Goal: Information Seeking & Learning: Learn about a topic

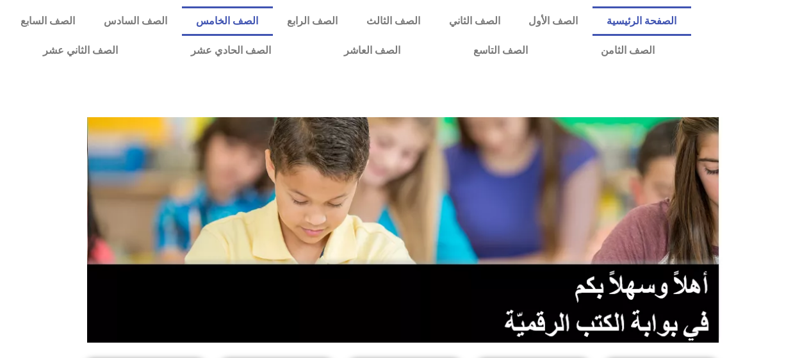
click at [273, 17] on link "الصف الخامس" at bounding box center [227, 20] width 91 height 29
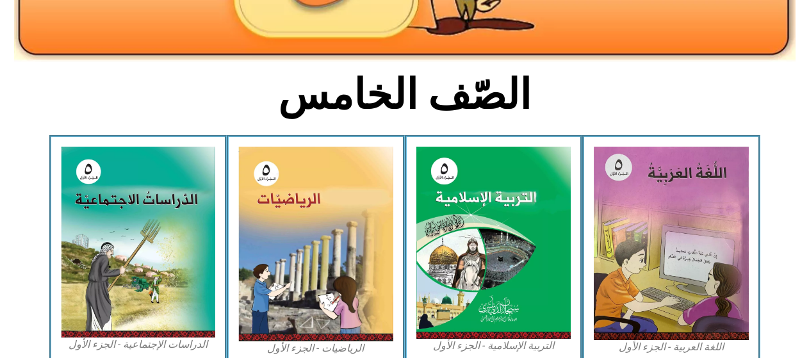
scroll to position [256, 0]
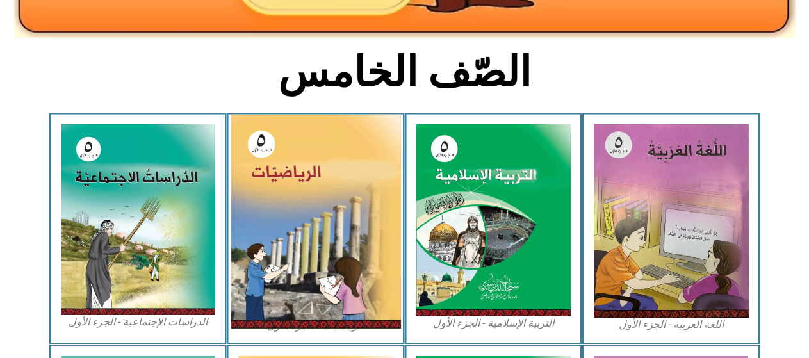
click at [300, 172] on img at bounding box center [316, 222] width 170 height 214
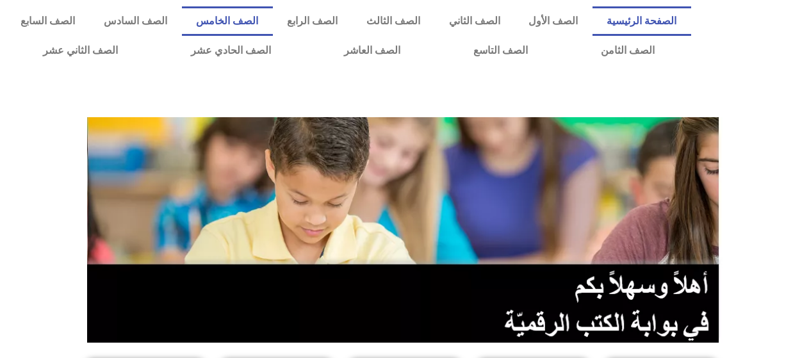
click at [267, 17] on link "الصف الخامس" at bounding box center [227, 20] width 91 height 29
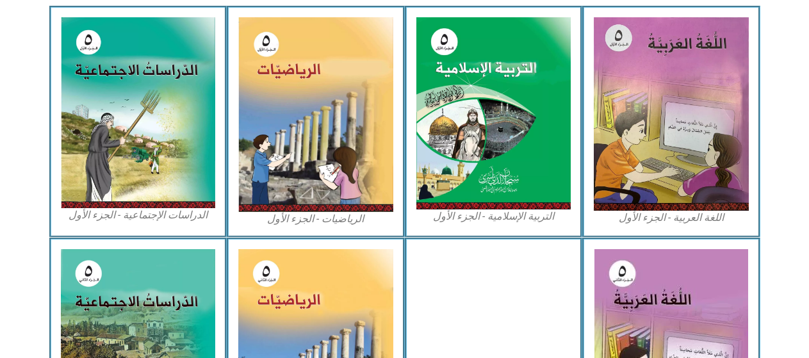
scroll to position [384, 0]
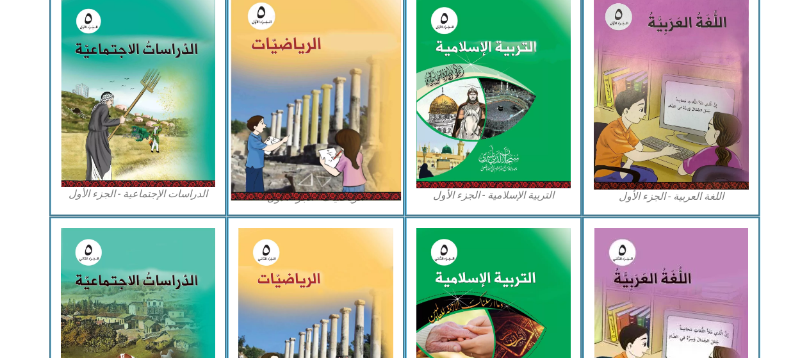
click at [283, 83] on img at bounding box center [316, 94] width 170 height 214
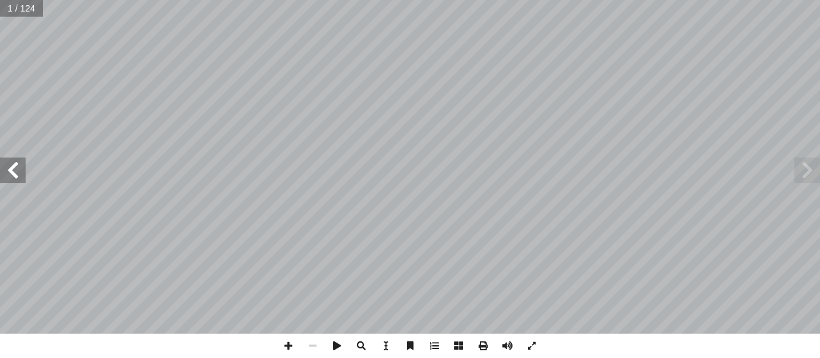
click at [24, 168] on span at bounding box center [13, 171] width 26 height 26
click at [15, 164] on span at bounding box center [13, 171] width 26 height 26
click at [19, 162] on span at bounding box center [13, 171] width 26 height 26
click at [9, 172] on span at bounding box center [13, 171] width 26 height 26
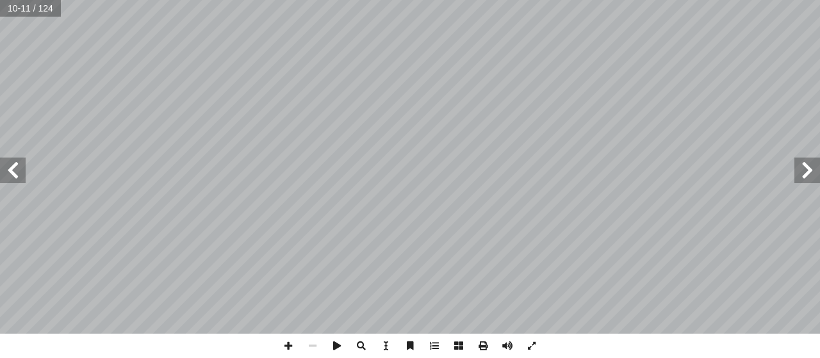
click at [9, 172] on span at bounding box center [13, 171] width 26 height 26
click at [286, 351] on span at bounding box center [288, 346] width 24 height 24
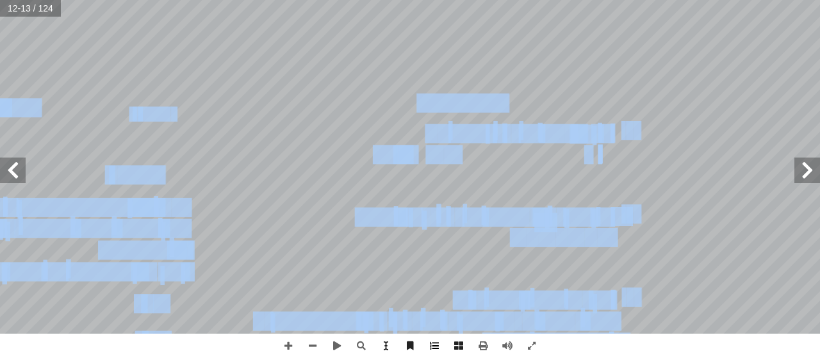
click at [432, 343] on div "٨ ٨ ها : ِ لى عوامل ٕ ا ِ تية ٓ ال� ِ عداد أ من ال� � كلا ُ ل ّ ُحل أ ا (١) ب) …" at bounding box center [410, 179] width 820 height 358
click at [316, 345] on span at bounding box center [312, 346] width 24 height 24
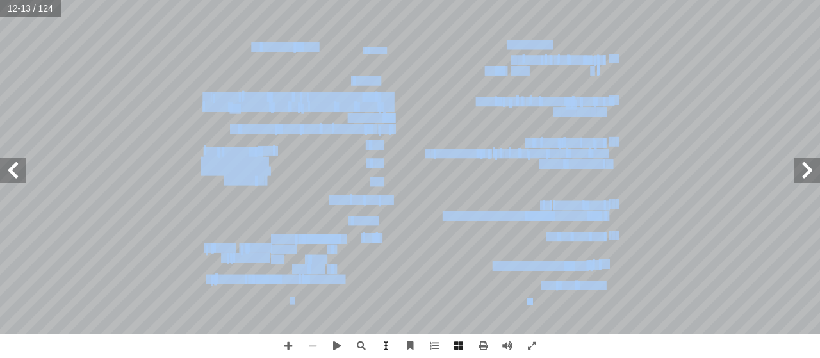
click at [316, 345] on span at bounding box center [312, 346] width 24 height 24
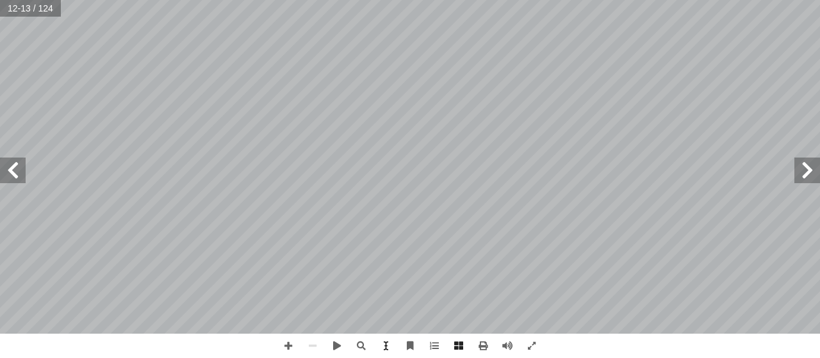
click at [816, 161] on span at bounding box center [807, 171] width 26 height 26
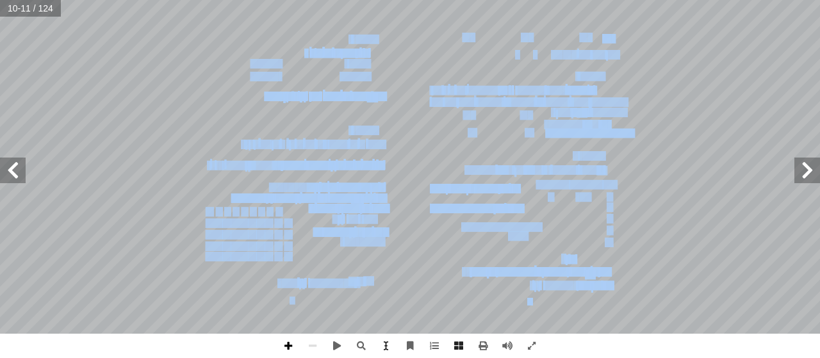
click at [290, 340] on span at bounding box center [288, 346] width 24 height 24
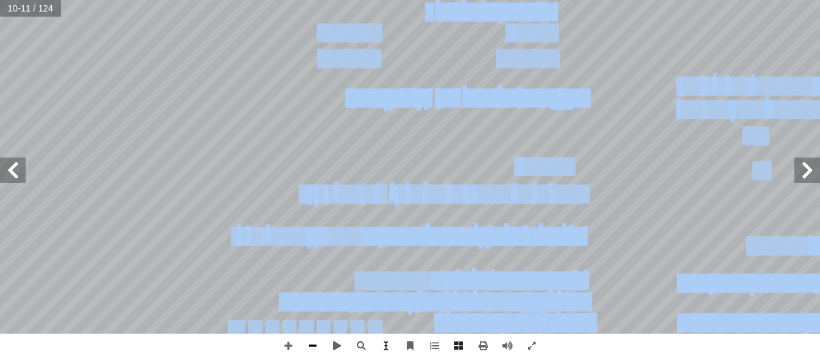
click at [318, 334] on div "٦ ٦ ٢٥= ٢٥= ٢٥= )ب( )ب( ، ، ٢٥ هي : ِ العدد ِ عوامل ُ جميع ( نشاط )٤ ُ حيــث ِ …" at bounding box center [410, 179] width 820 height 358
click at [10, 165] on span at bounding box center [13, 171] width 26 height 26
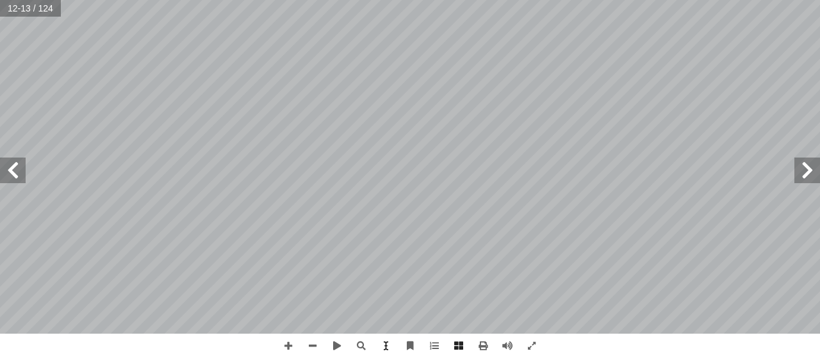
click at [190, 85] on html "الصفحة الرئيسية الصف الأول الصف الثاني الصف الثالث الصف الرابع الصف الخامس الصف…" at bounding box center [410, 42] width 820 height 85
click at [286, 347] on span at bounding box center [288, 346] width 24 height 24
click at [170, 85] on html "الصفحة الرئيسية الصف الأول الصف الثاني الصف الثالث الصف الرابع الصف الخامس الصف…" at bounding box center [410, 42] width 820 height 85
click at [309, 339] on span at bounding box center [312, 346] width 24 height 24
click at [256, 334] on div "٨ ٨ ها : ِ لى عوامل ٕ ا ِ تية ٓ ال� ِ عداد أ من ال� � كلا ُ ل ّ ُحل أ ا (١) ب) …" at bounding box center [410, 179] width 820 height 358
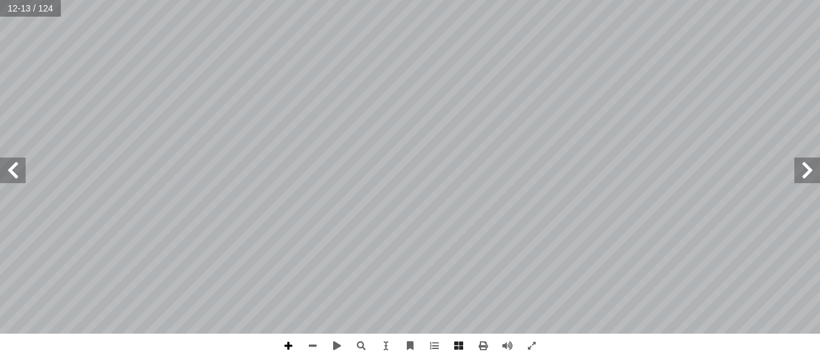
click at [285, 347] on span at bounding box center [288, 346] width 24 height 24
click at [304, 347] on span at bounding box center [312, 346] width 24 height 24
click at [291, 345] on span at bounding box center [288, 346] width 24 height 24
click at [521, 0] on html "الصفحة الرئيسية الصف الأول الصف الثاني الصف الثالث الصف الرابع الصف الخامس الصف…" at bounding box center [410, 42] width 820 height 85
